Goal: Information Seeking & Learning: Learn about a topic

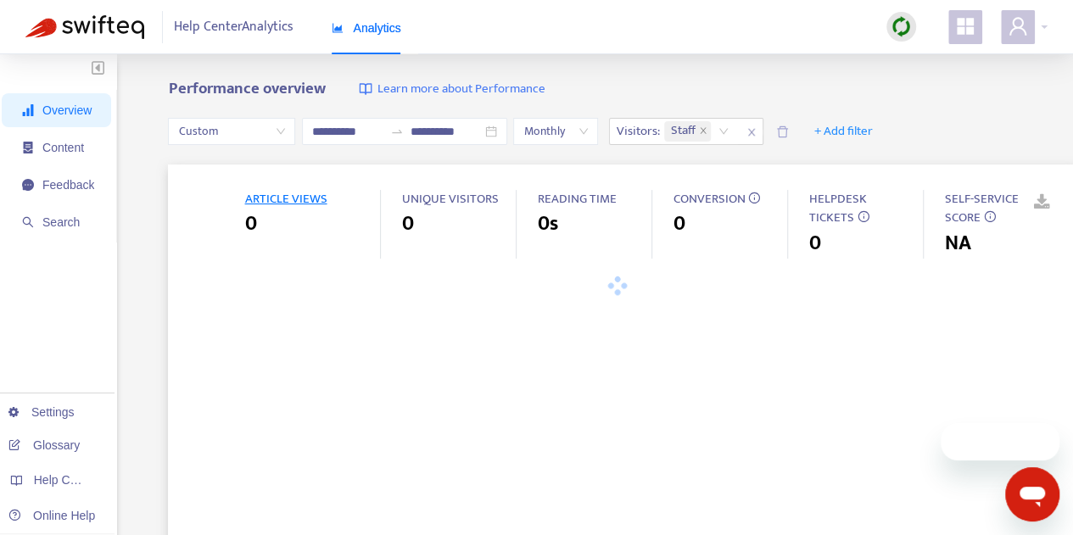
type input "**********"
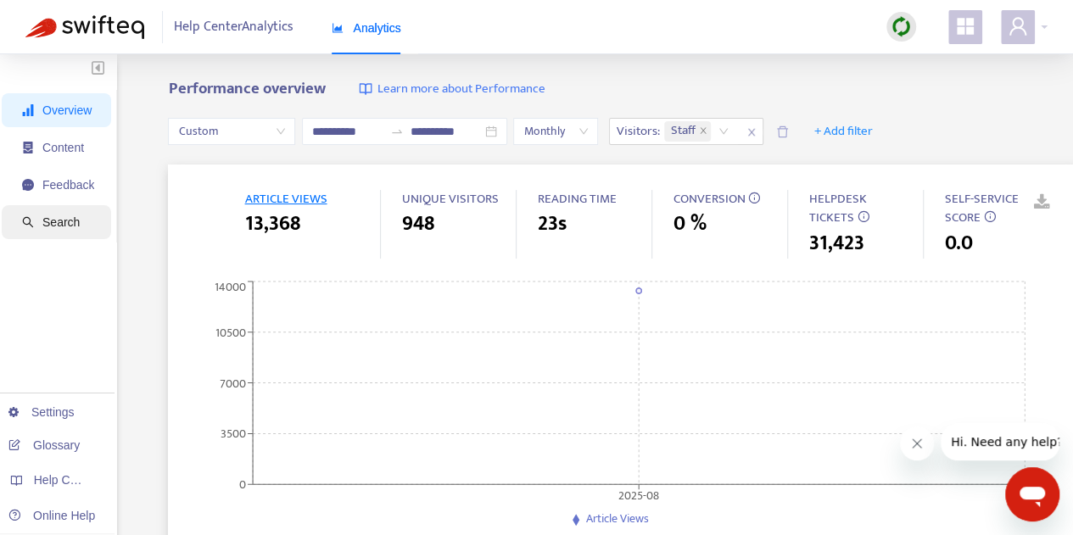
click at [78, 227] on span "Search" at bounding box center [58, 222] width 72 height 34
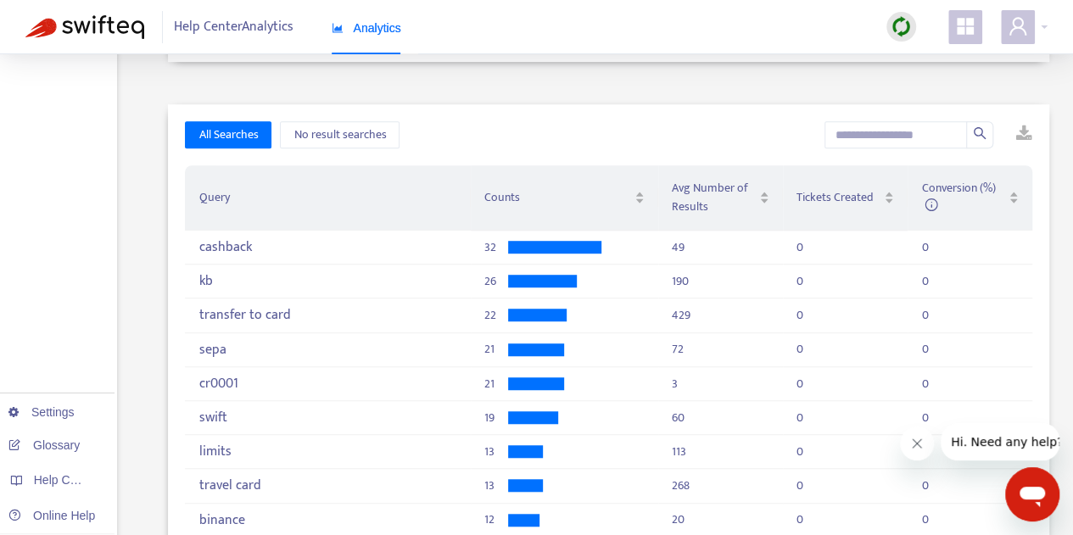
scroll to position [456, 0]
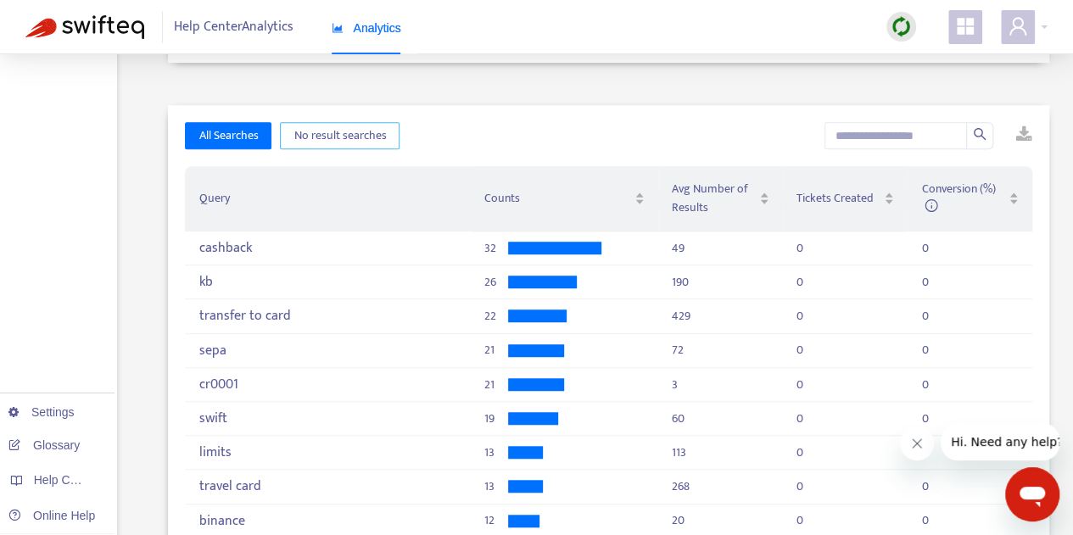
click at [349, 148] on button "No result searches" at bounding box center [340, 135] width 120 height 27
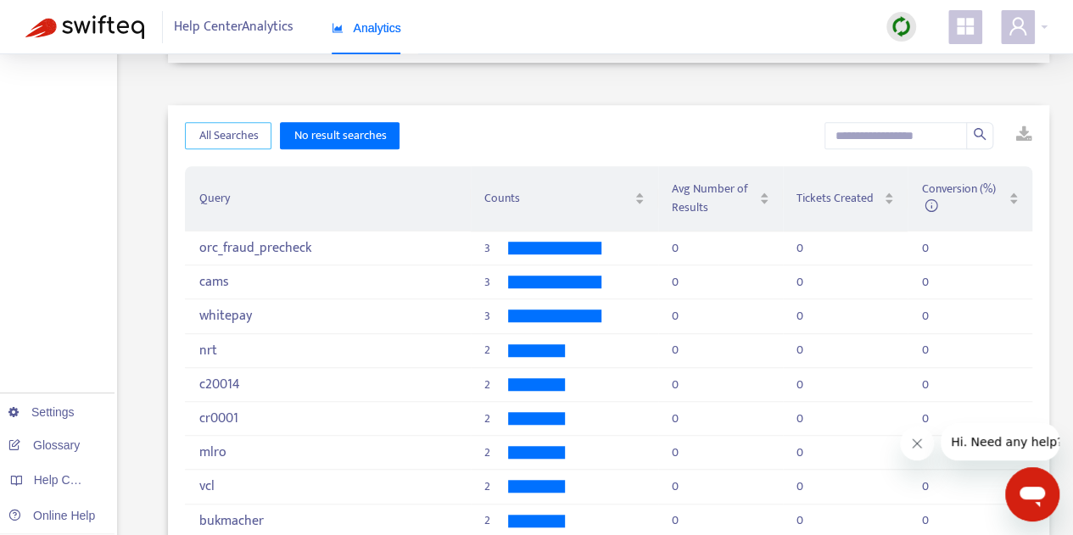
click at [235, 135] on span "All Searches" at bounding box center [227, 135] width 59 height 19
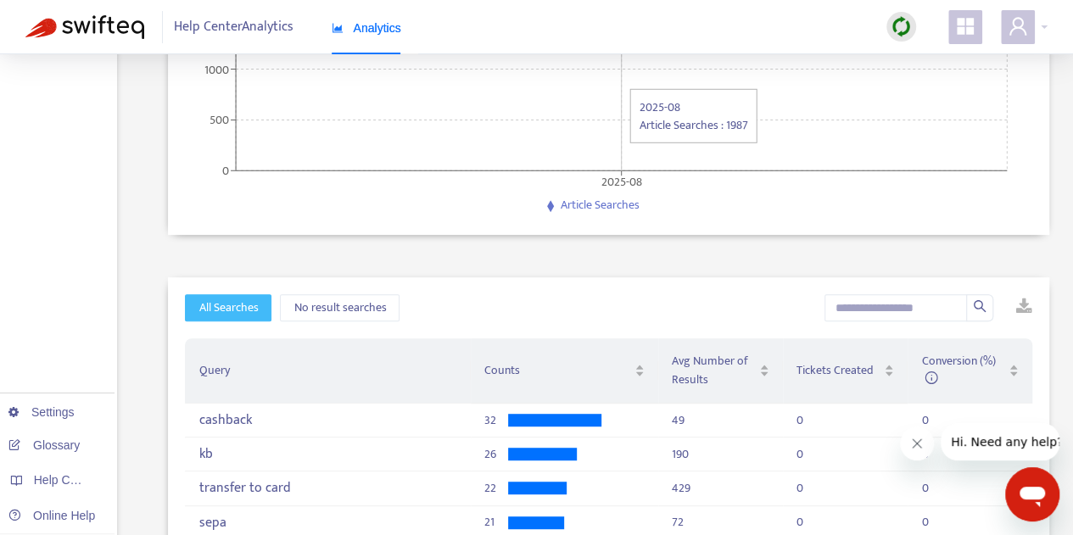
scroll to position [0, 0]
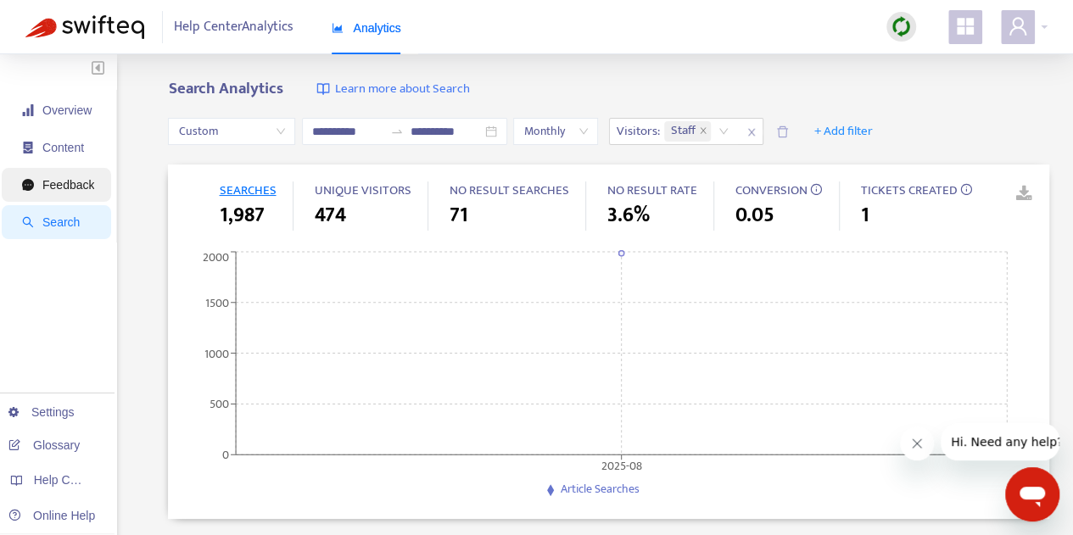
click at [63, 189] on span "Feedback" at bounding box center [68, 185] width 52 height 14
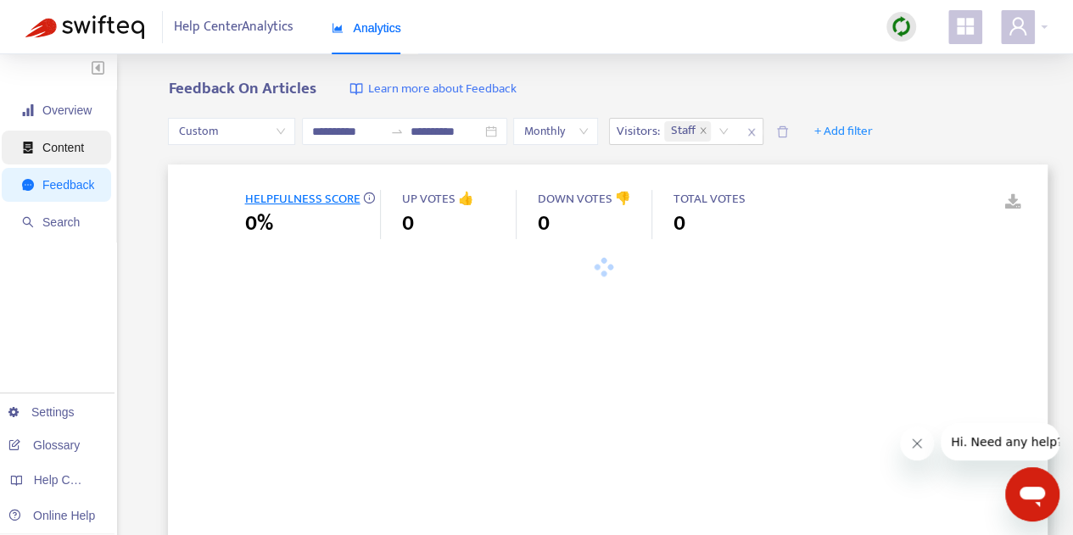
click at [66, 148] on span "Content" at bounding box center [63, 148] width 42 height 14
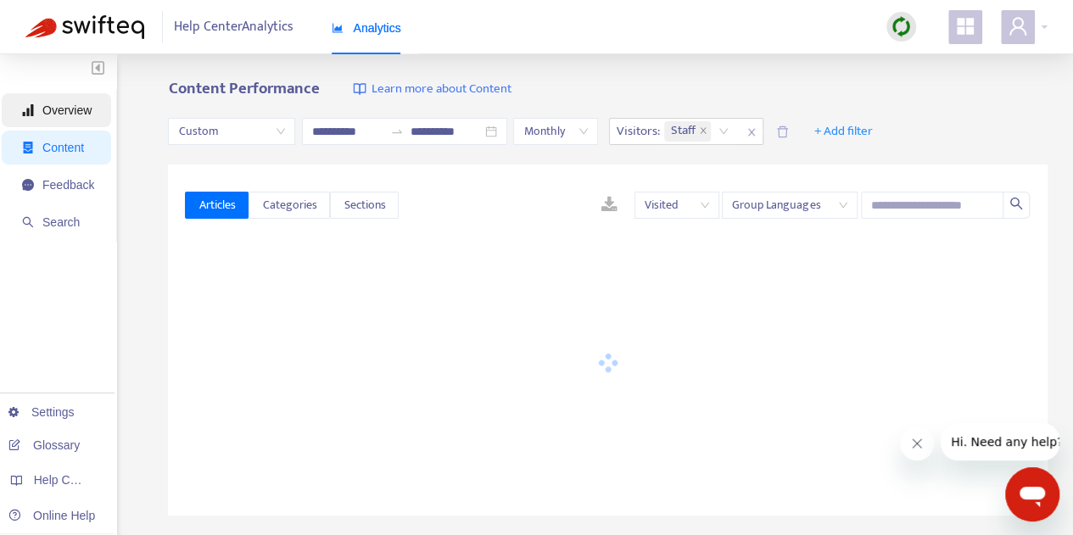
click at [78, 109] on span "Overview" at bounding box center [66, 110] width 49 height 14
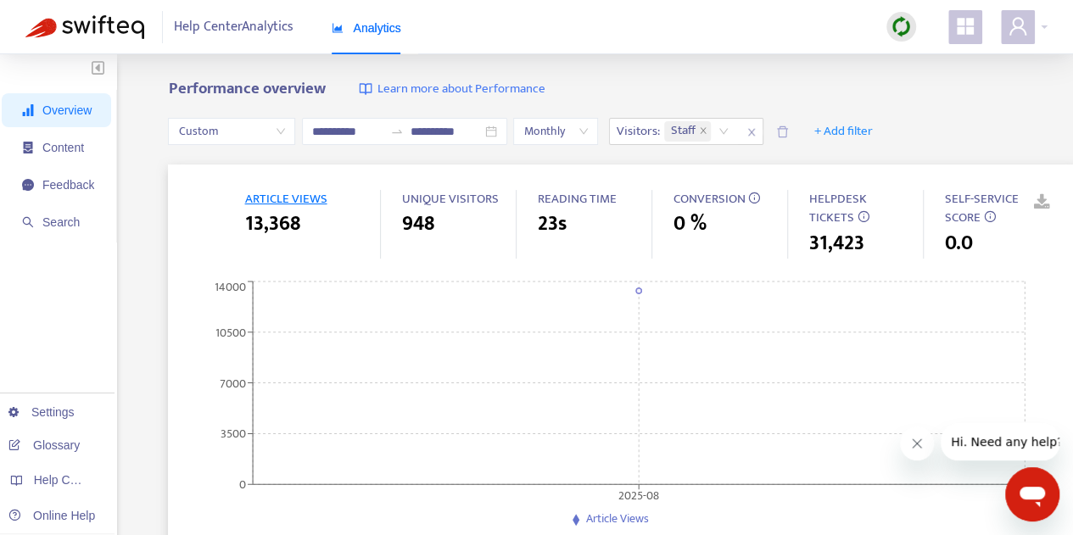
click at [965, 25] on icon "appstore" at bounding box center [965, 26] width 17 height 17
click at [497, 89] on span "Learn more about Performance" at bounding box center [461, 90] width 168 height 20
click at [1018, 33] on icon "user" at bounding box center [1017, 26] width 20 height 20
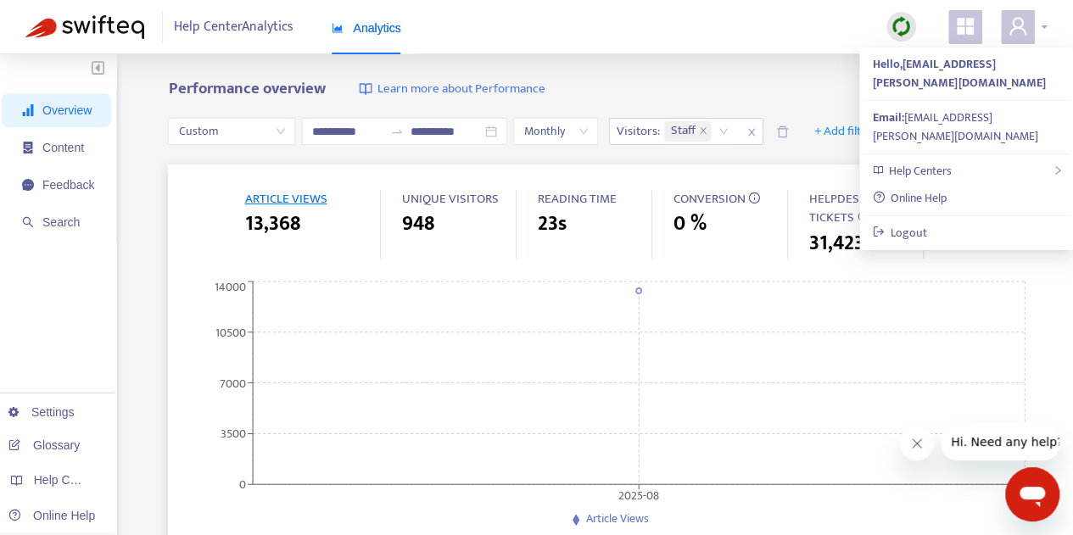
click at [1018, 33] on icon "user" at bounding box center [1017, 26] width 20 height 20
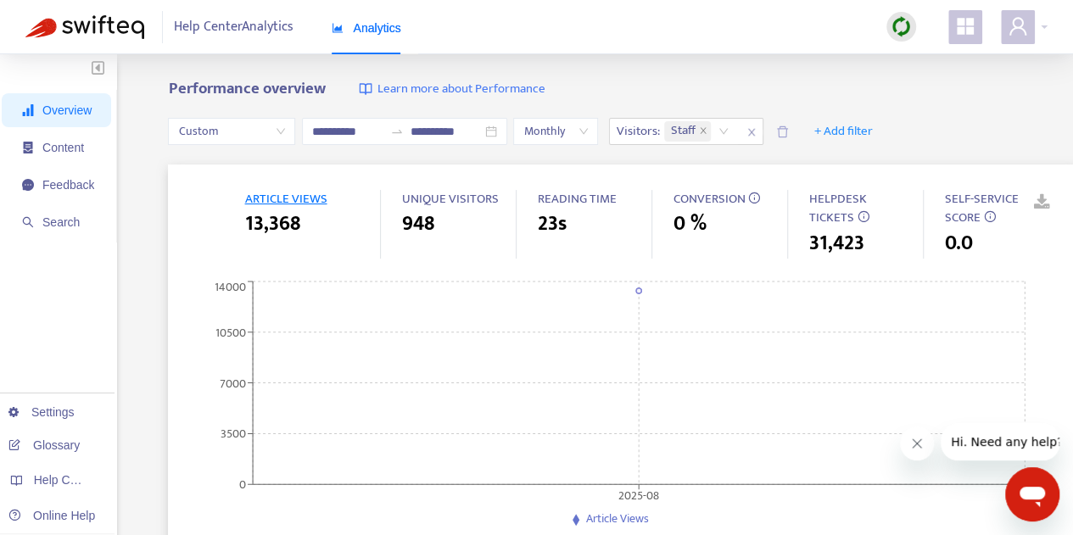
click at [963, 26] on icon "appstore" at bounding box center [965, 26] width 20 height 20
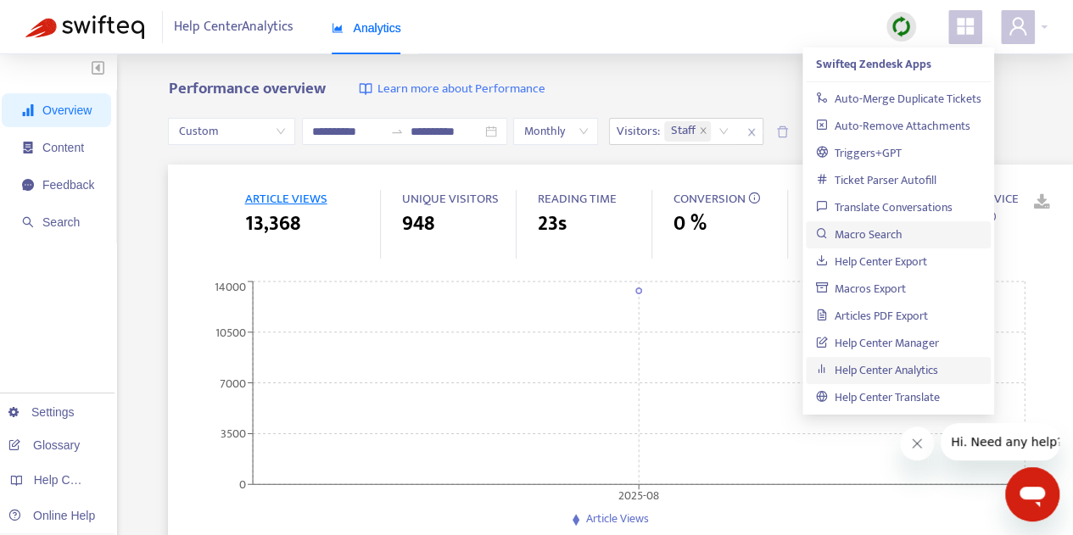
click at [902, 235] on link "Macro Search" at bounding box center [859, 235] width 86 height 20
